Goal: Navigation & Orientation: Find specific page/section

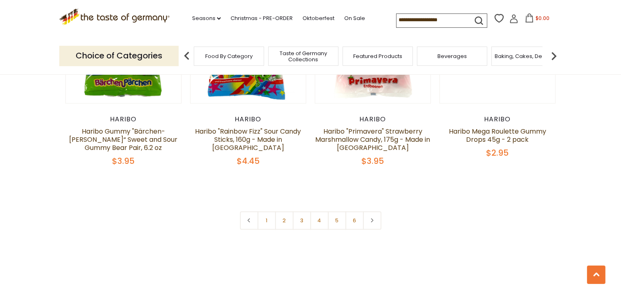
scroll to position [1879, 0]
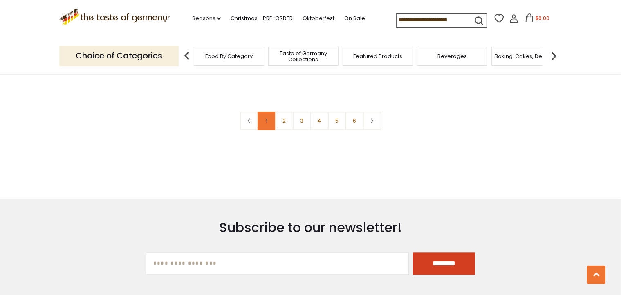
click at [265, 112] on link "1" at bounding box center [266, 121] width 18 height 18
click at [373, 118] on icon at bounding box center [371, 120] width 5 height 4
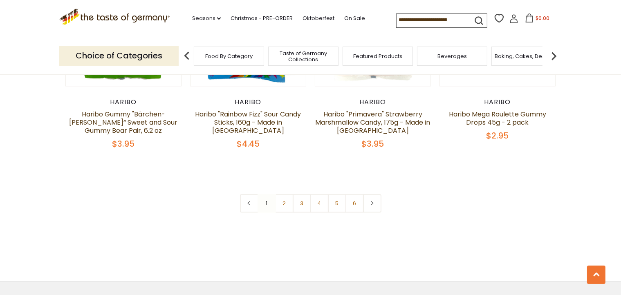
scroll to position [1798, 0]
click at [375, 193] on link at bounding box center [372, 202] width 18 height 18
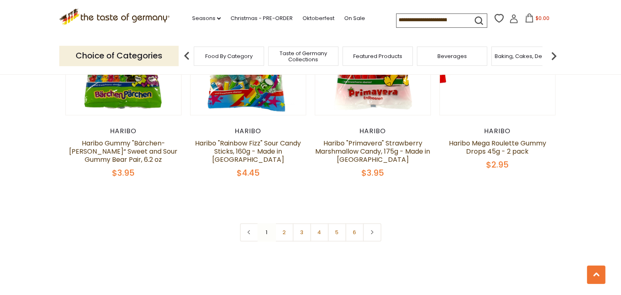
scroll to position [1838, 0]
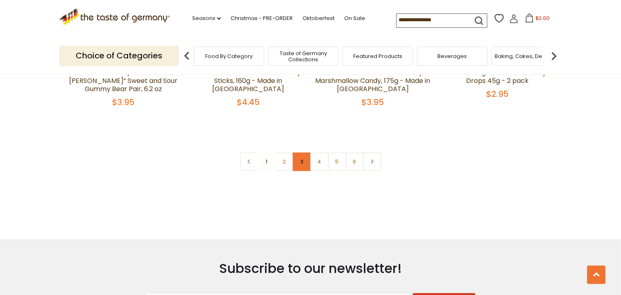
click at [302, 152] on link "3" at bounding box center [302, 161] width 18 height 18
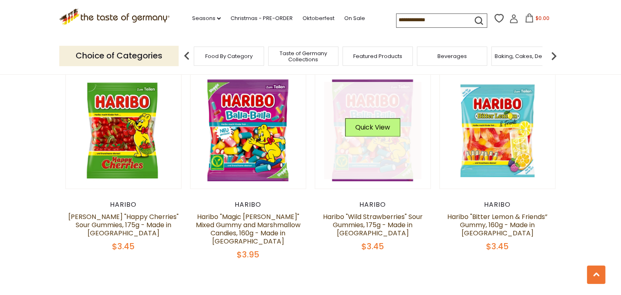
scroll to position [1823, 0]
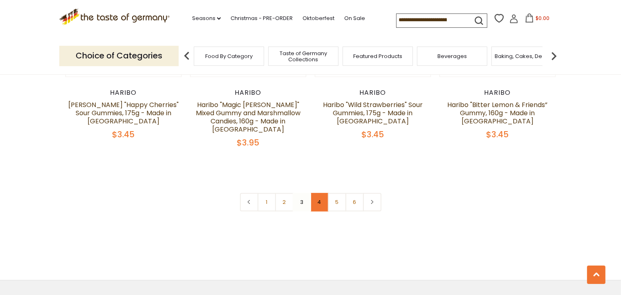
click at [325, 193] on link "4" at bounding box center [319, 202] width 18 height 18
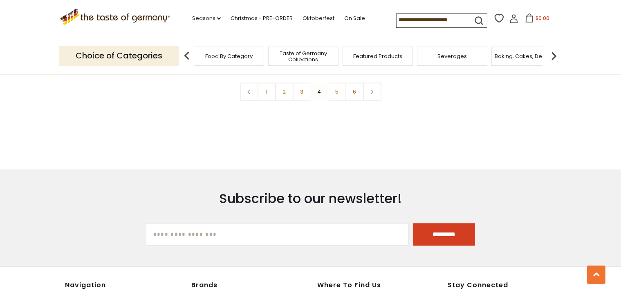
scroll to position [1838, 0]
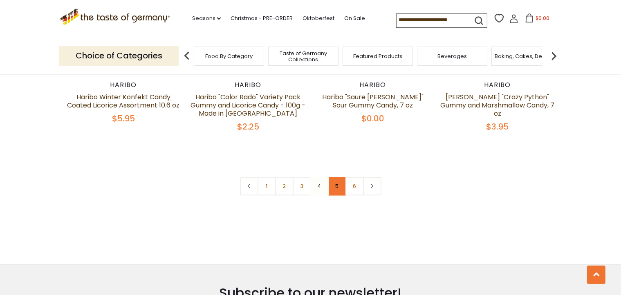
click at [338, 177] on link "5" at bounding box center [337, 186] width 18 height 18
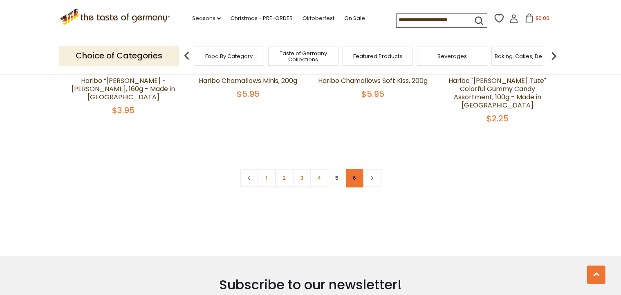
click at [351, 169] on link "6" at bounding box center [354, 178] width 18 height 18
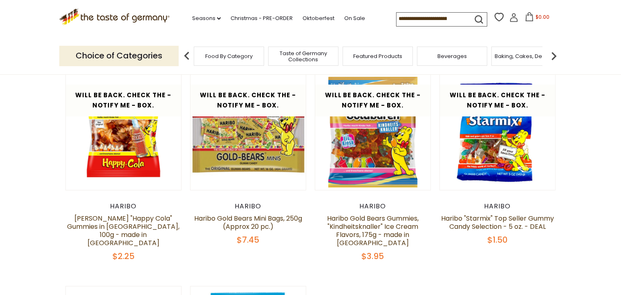
scroll to position [0, 0]
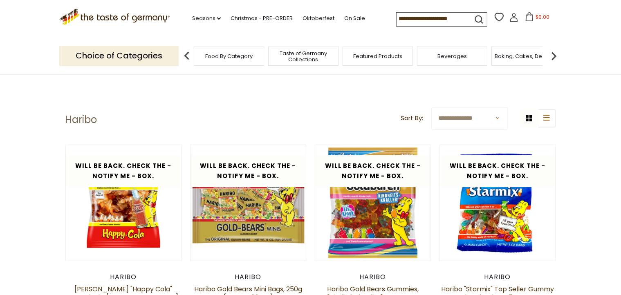
click at [388, 60] on div "Featured Products" at bounding box center [377, 56] width 70 height 19
click at [315, 52] on span "Taste of Germany Collections" at bounding box center [302, 56] width 65 height 12
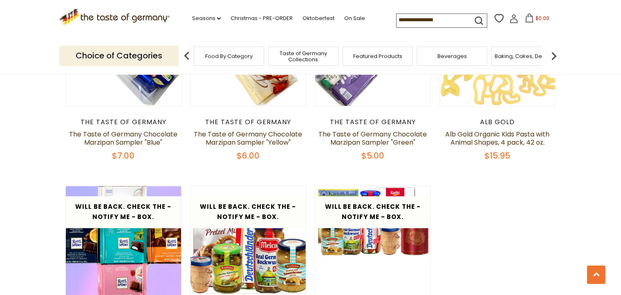
scroll to position [1798, 0]
